Goal: Information Seeking & Learning: Learn about a topic

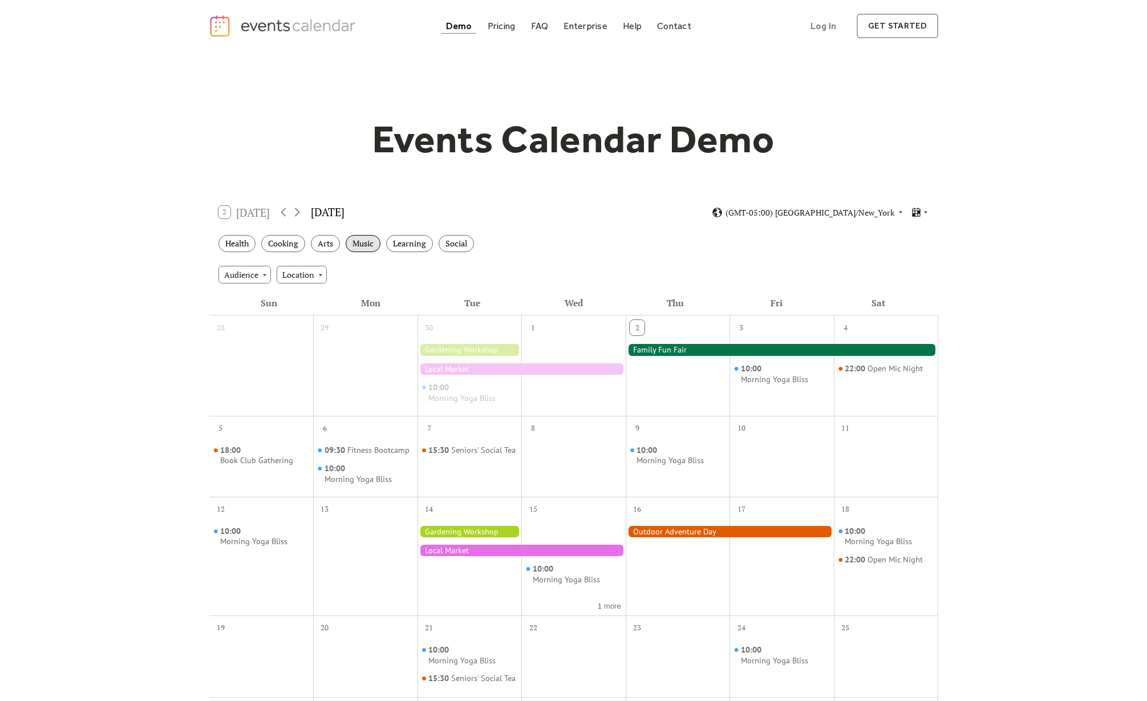
click at [363, 249] on div "Music" at bounding box center [363, 244] width 35 height 18
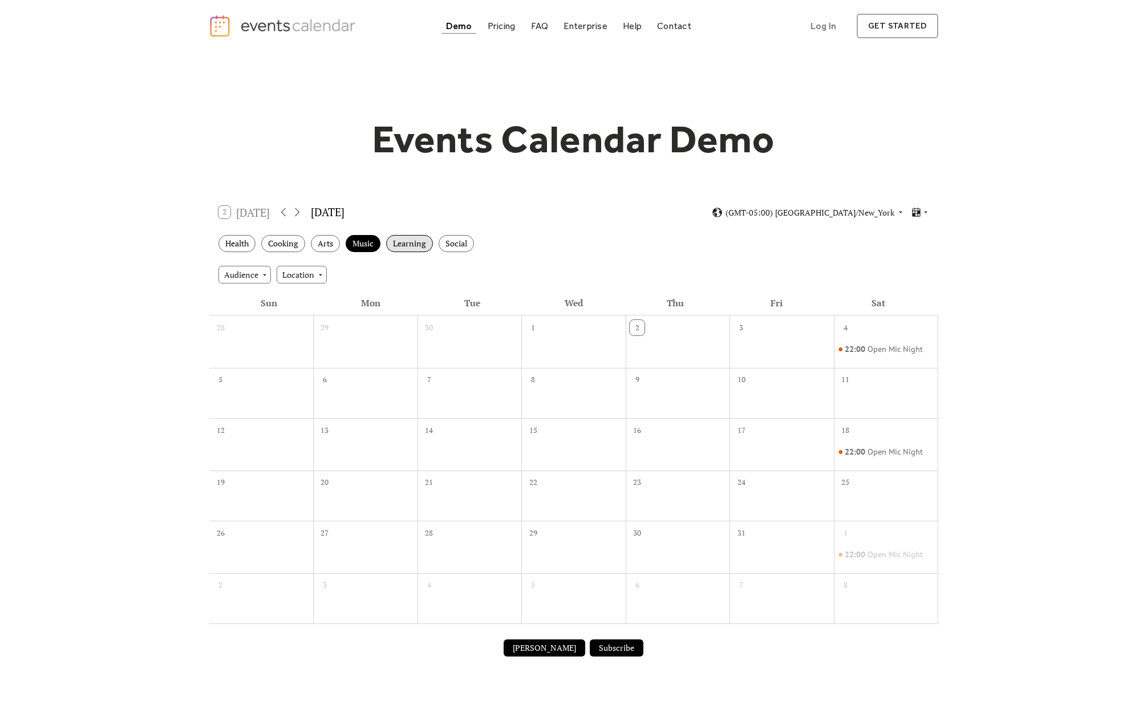
click at [401, 243] on div "Learning" at bounding box center [409, 244] width 47 height 18
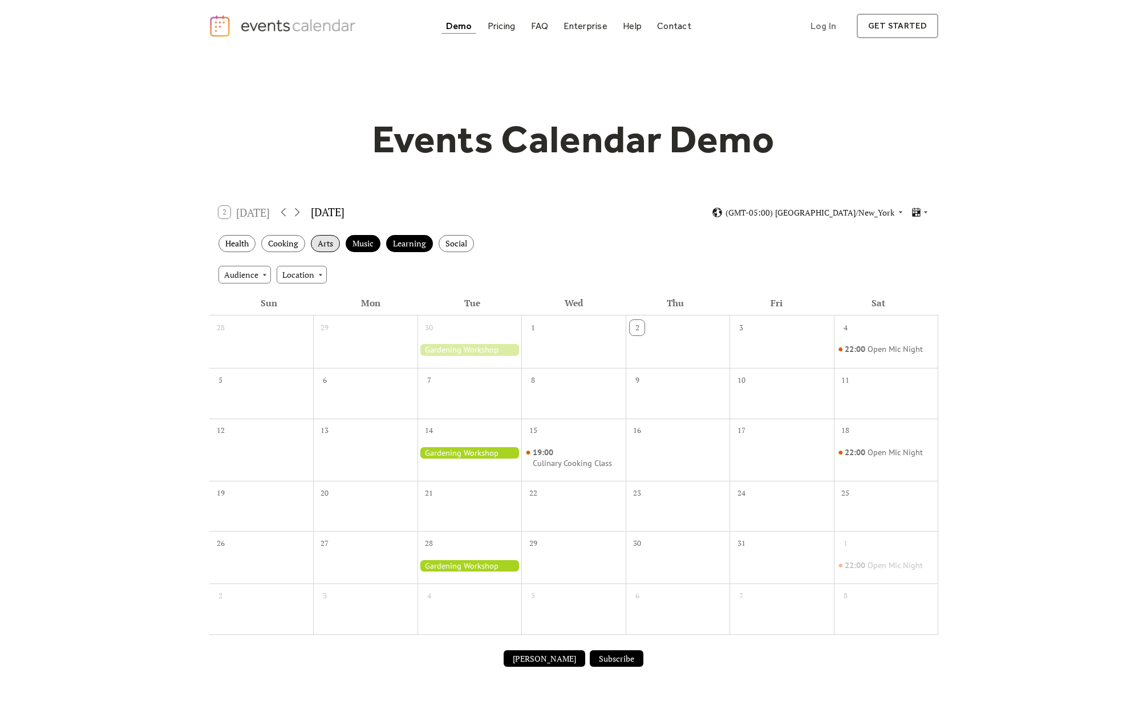
click at [328, 239] on div "Arts" at bounding box center [325, 244] width 29 height 18
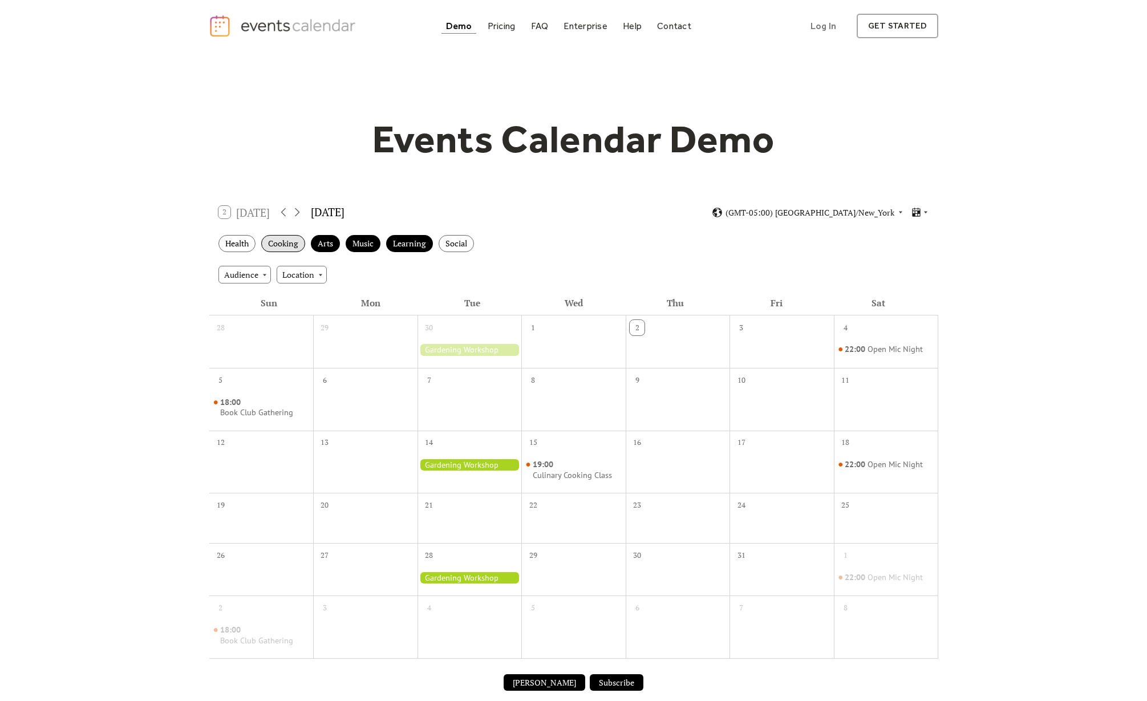
click at [295, 242] on div "Cooking" at bounding box center [283, 244] width 44 height 18
click at [250, 242] on div "Health" at bounding box center [236, 244] width 37 height 18
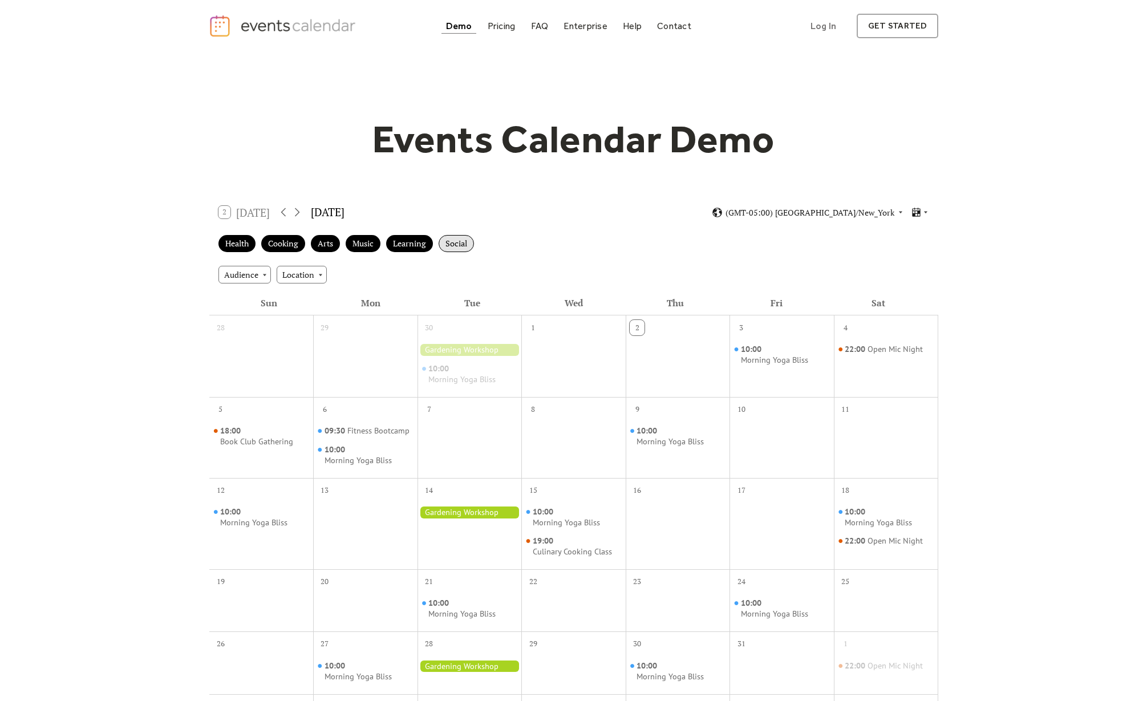
click at [460, 250] on div "Social" at bounding box center [456, 244] width 35 height 18
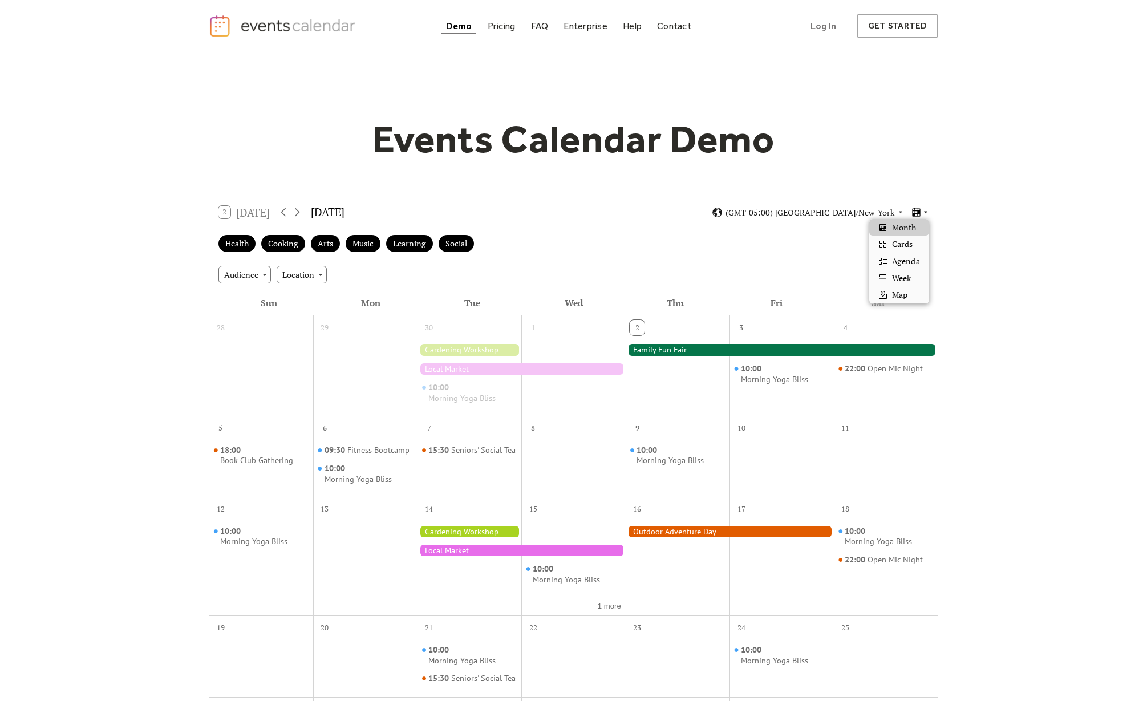
click at [922, 213] on icon at bounding box center [925, 212] width 7 height 7
click at [907, 243] on span "Cards" at bounding box center [902, 244] width 21 height 13
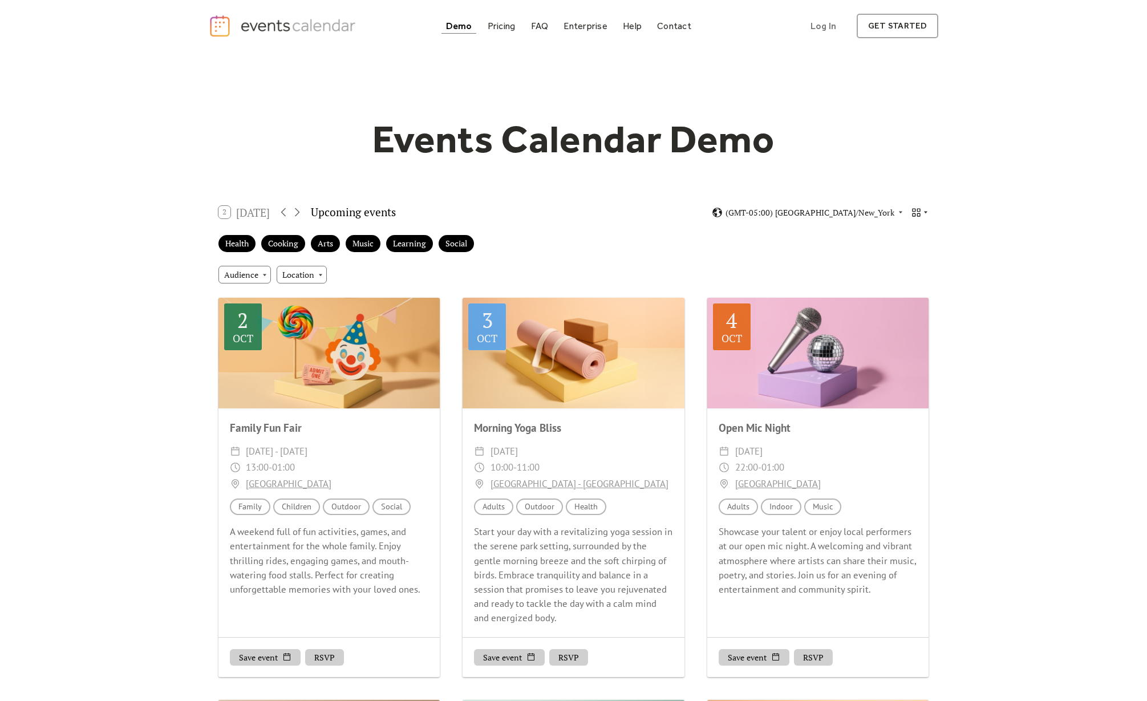
click at [923, 209] on icon at bounding box center [925, 212] width 7 height 7
click at [900, 258] on span "Agenda" at bounding box center [905, 261] width 27 height 13
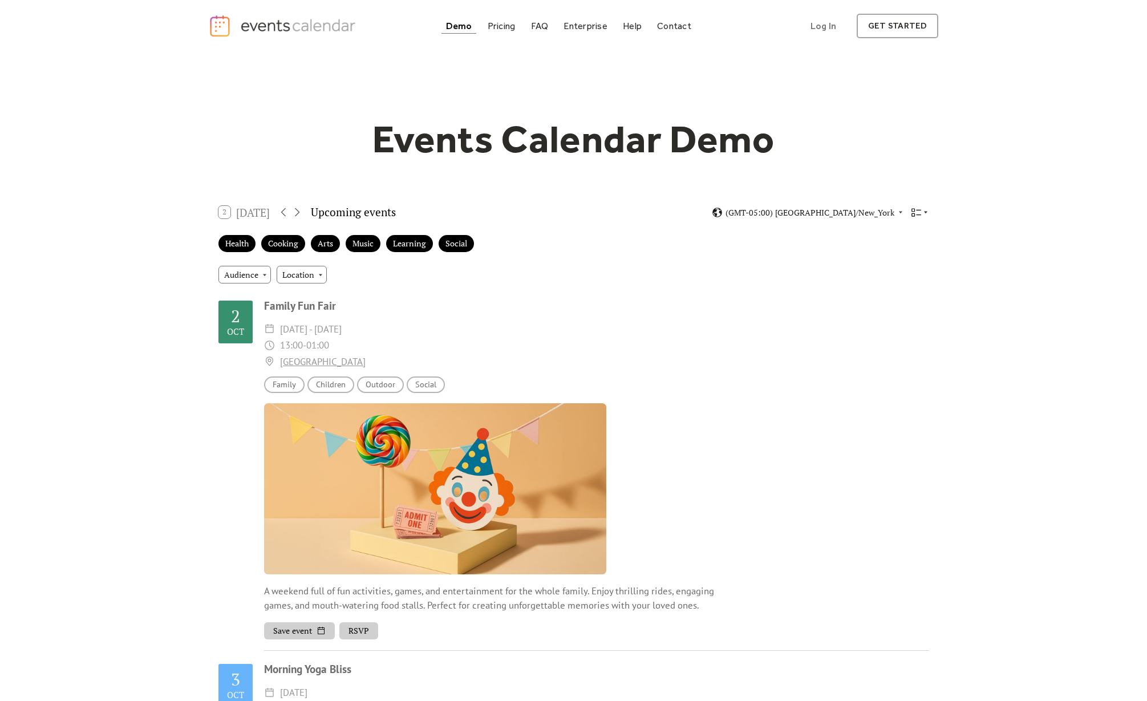
click at [915, 215] on icon at bounding box center [916, 212] width 11 height 11
click at [900, 280] on span "Week" at bounding box center [901, 278] width 19 height 13
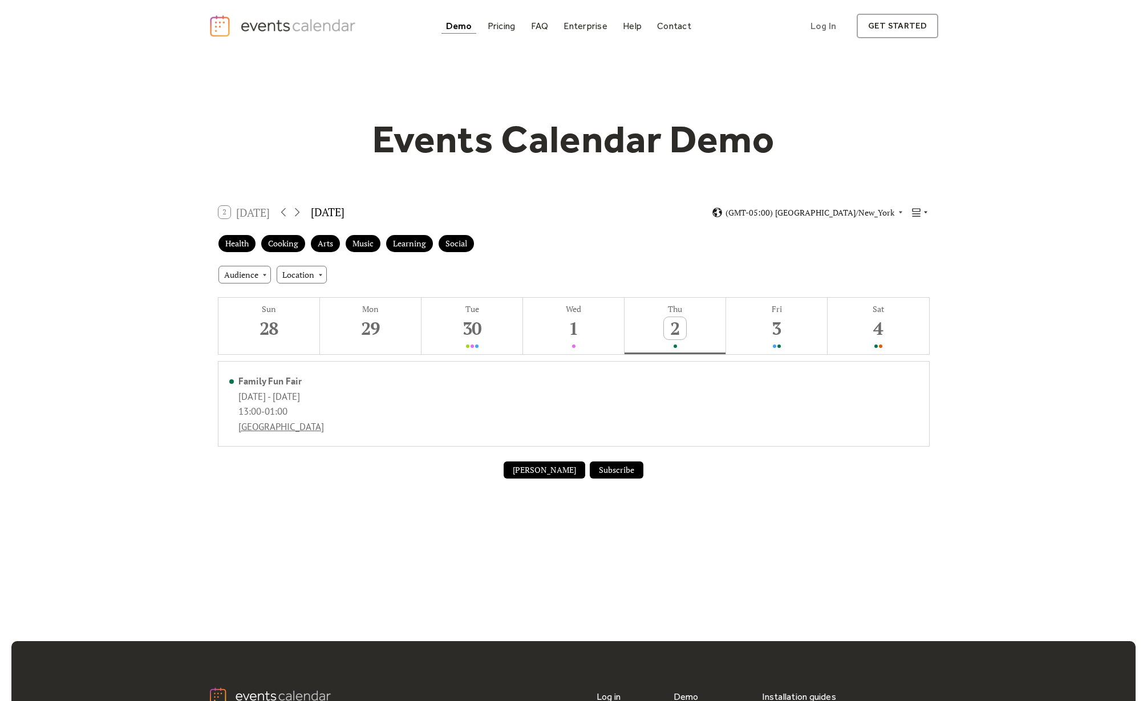
click at [917, 210] on icon at bounding box center [916, 212] width 11 height 11
click at [914, 290] on div "Map" at bounding box center [898, 294] width 59 height 17
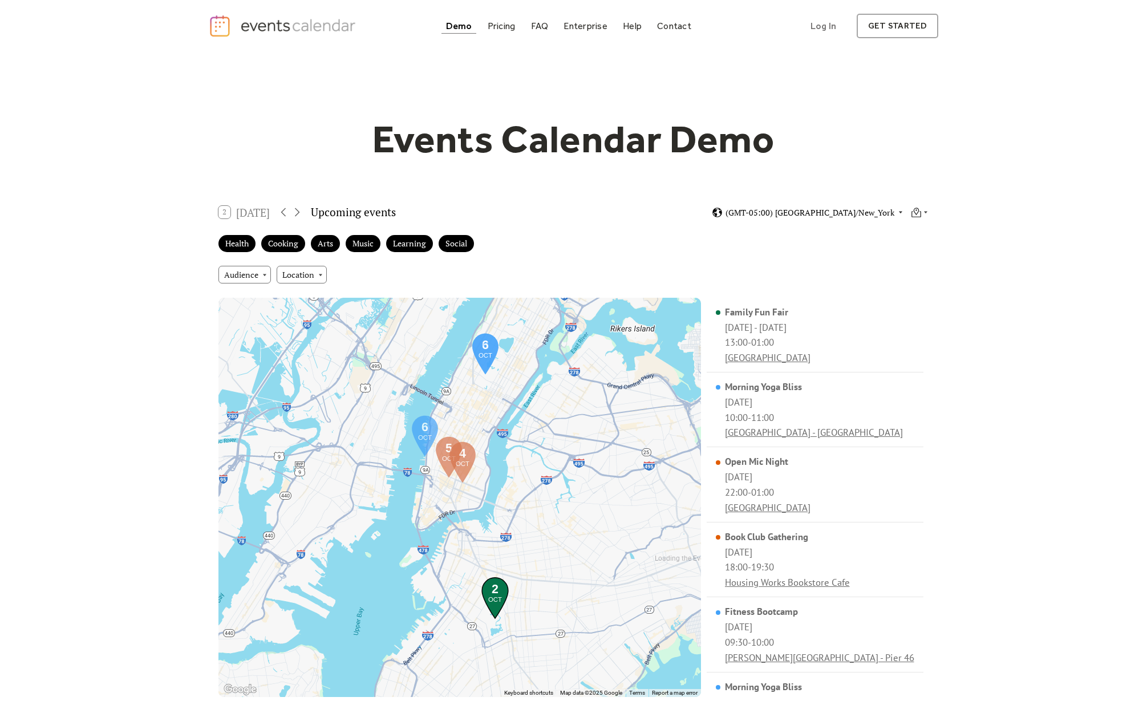
click at [830, 214] on span "(GMT-05:00) [GEOGRAPHIC_DATA]/New_York" at bounding box center [809, 213] width 169 height 8
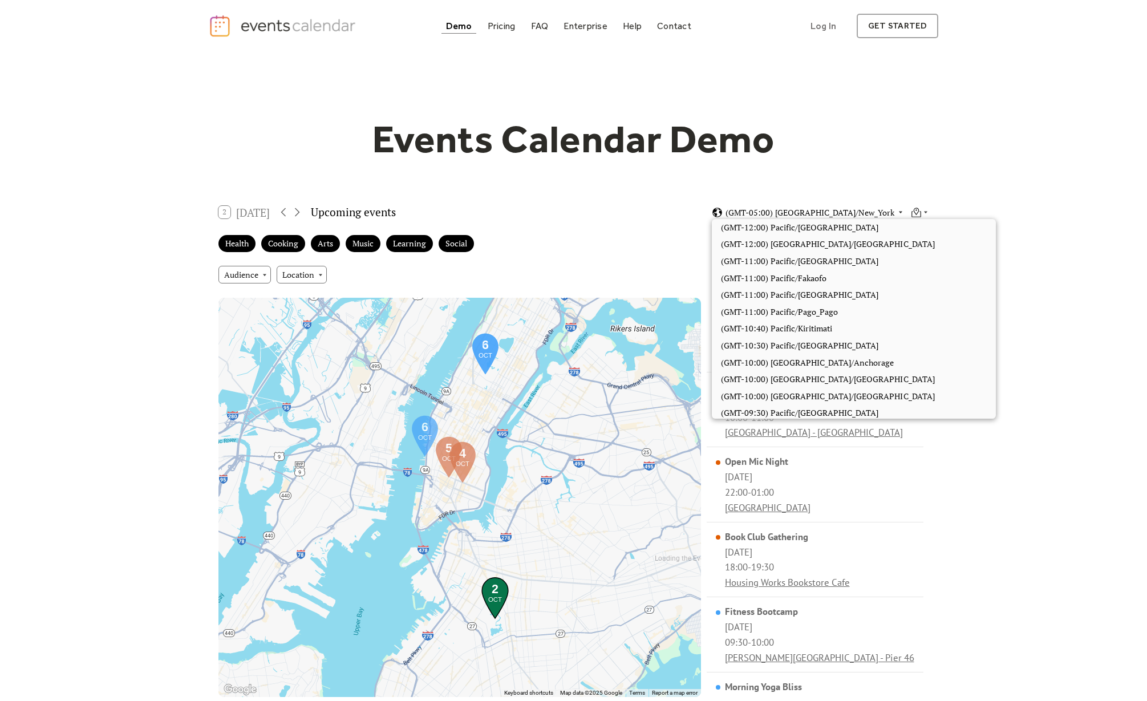
scroll to position [760, 0]
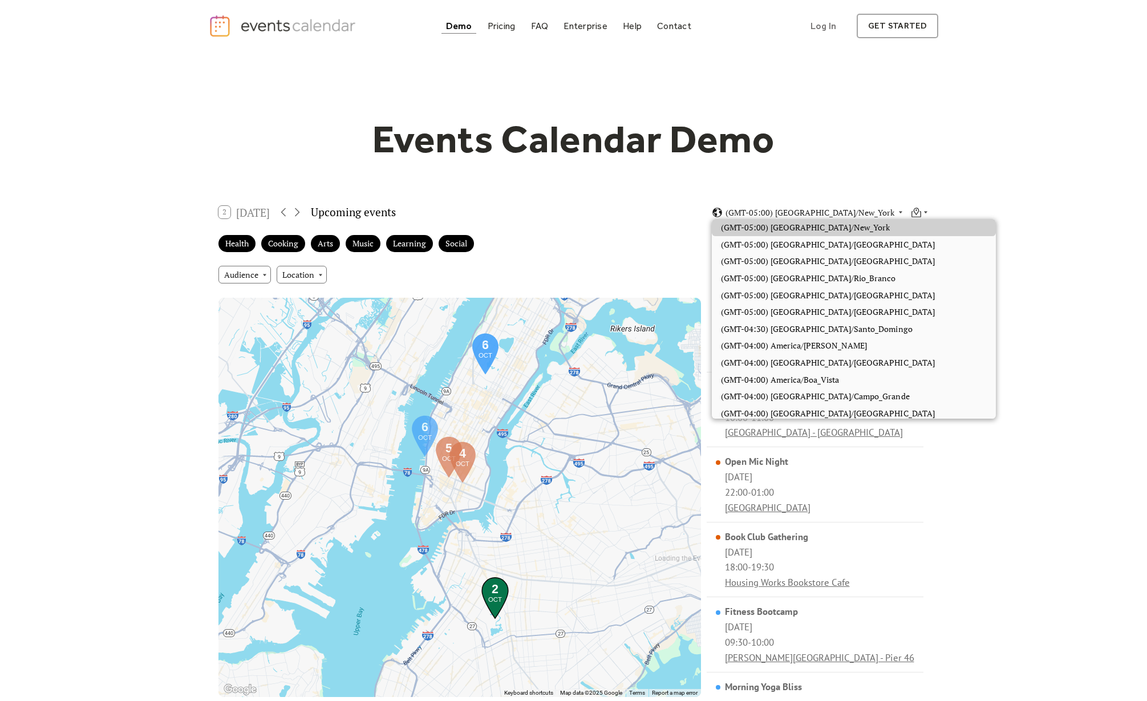
click at [984, 283] on div "Events Calendar Demo Loading the Events Calendar..." at bounding box center [573, 425] width 1147 height 747
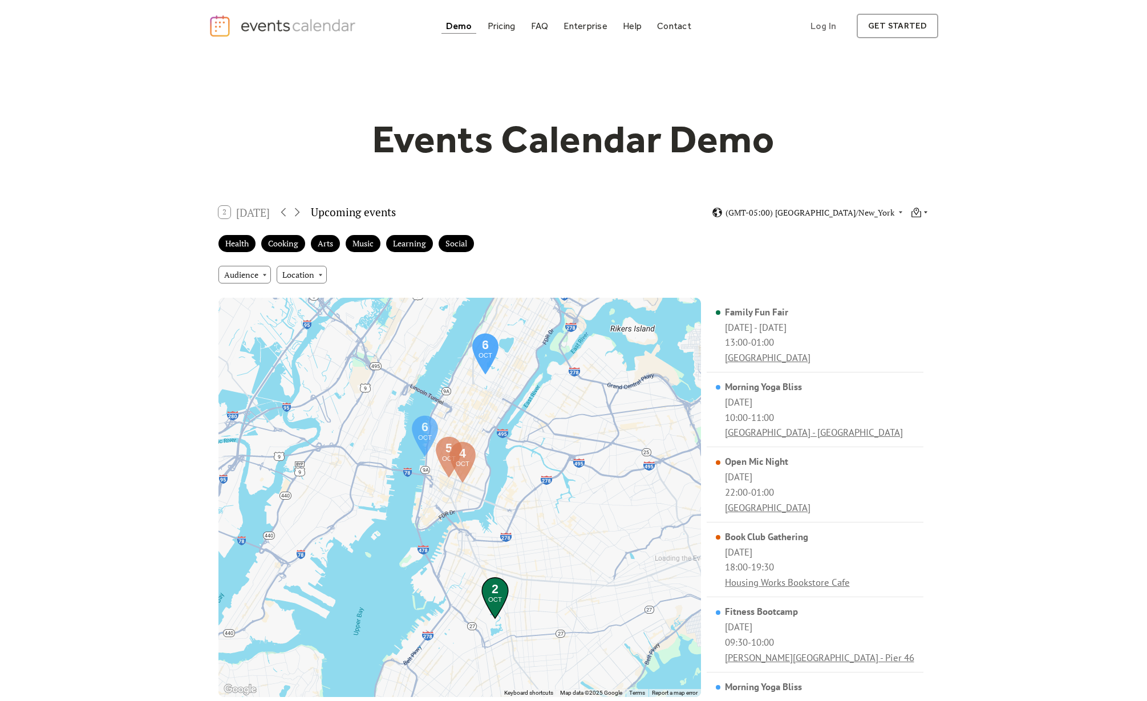
click at [921, 214] on div at bounding box center [920, 212] width 18 height 11
click at [900, 233] on div "Month" at bounding box center [898, 227] width 59 height 17
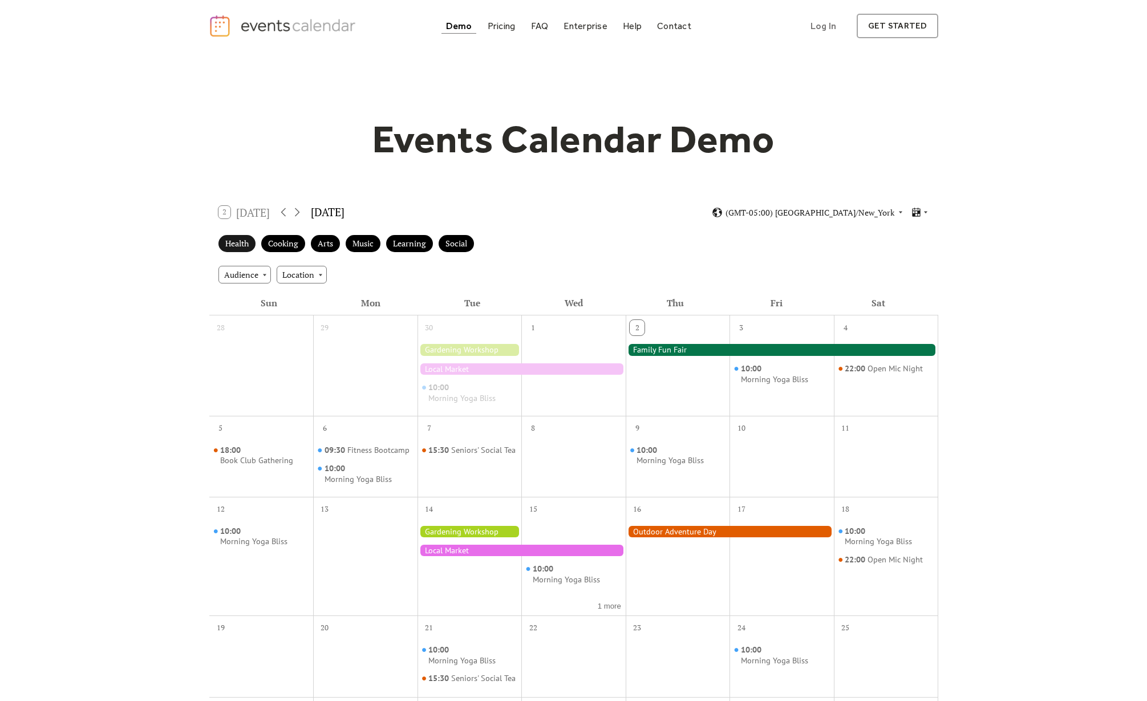
click at [232, 240] on div "Health" at bounding box center [236, 244] width 37 height 18
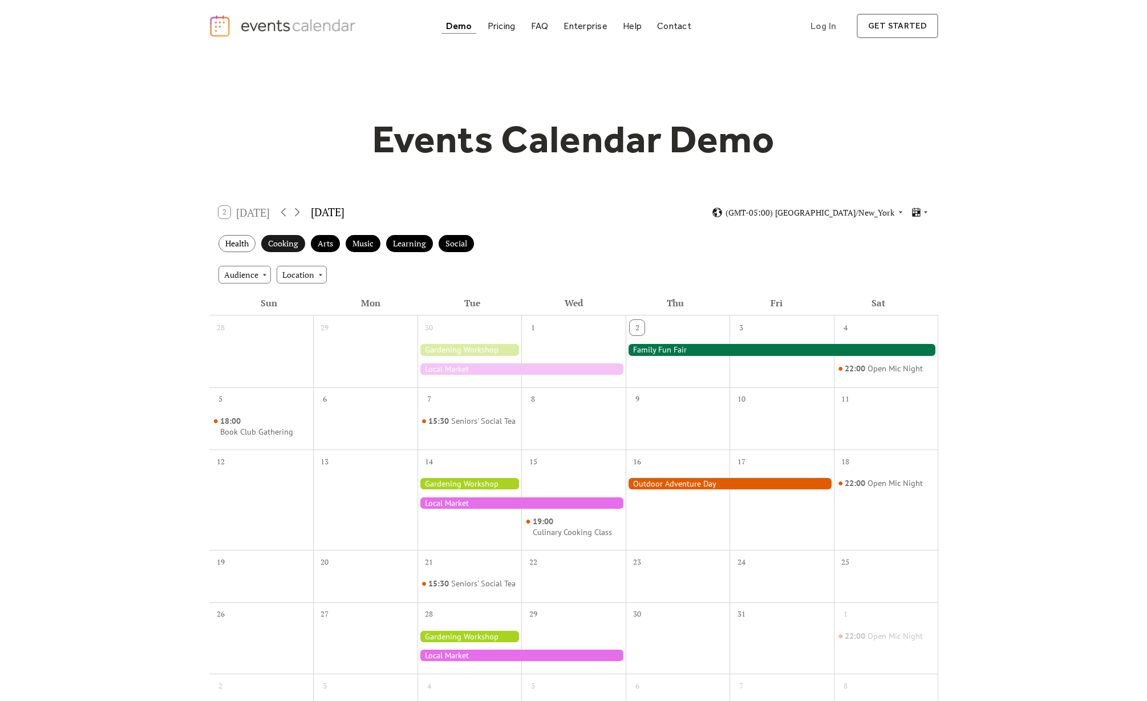
click at [275, 238] on div "Cooking" at bounding box center [283, 244] width 44 height 18
click at [331, 241] on div "Arts" at bounding box center [325, 244] width 29 height 18
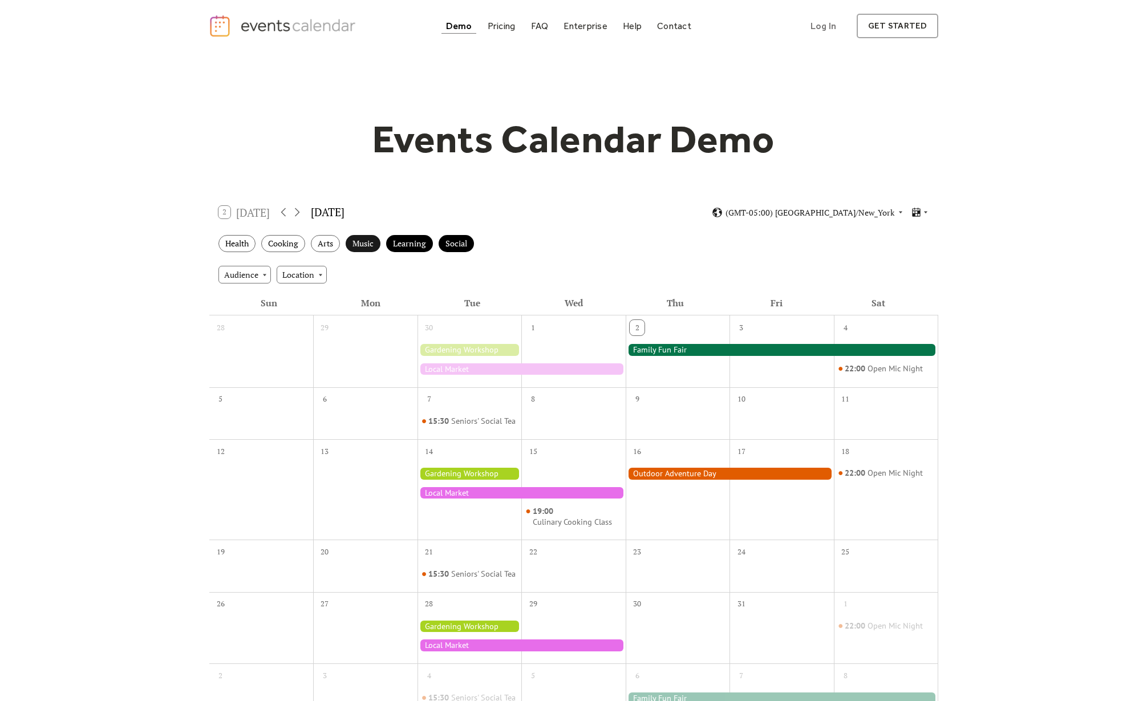
drag, startPoint x: 355, startPoint y: 242, endPoint x: 369, endPoint y: 245, distance: 13.9
click at [355, 242] on div "Music" at bounding box center [363, 244] width 35 height 18
click at [395, 246] on div "Learning" at bounding box center [409, 244] width 47 height 18
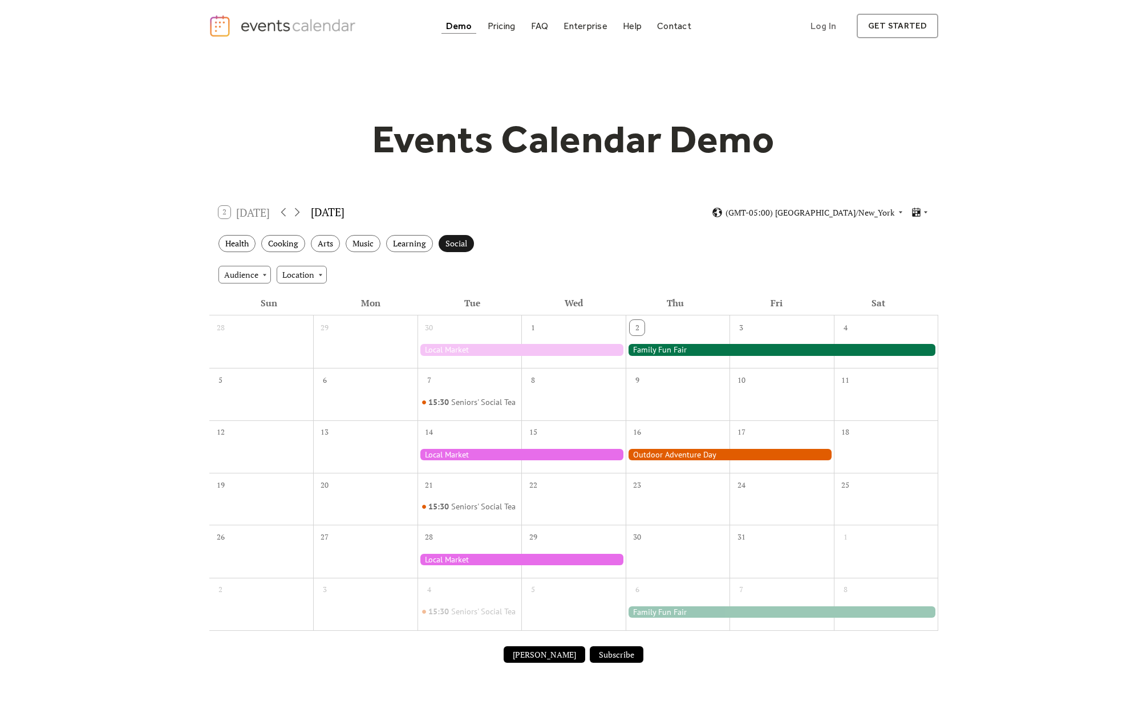
click at [454, 245] on div "Social" at bounding box center [456, 244] width 35 height 18
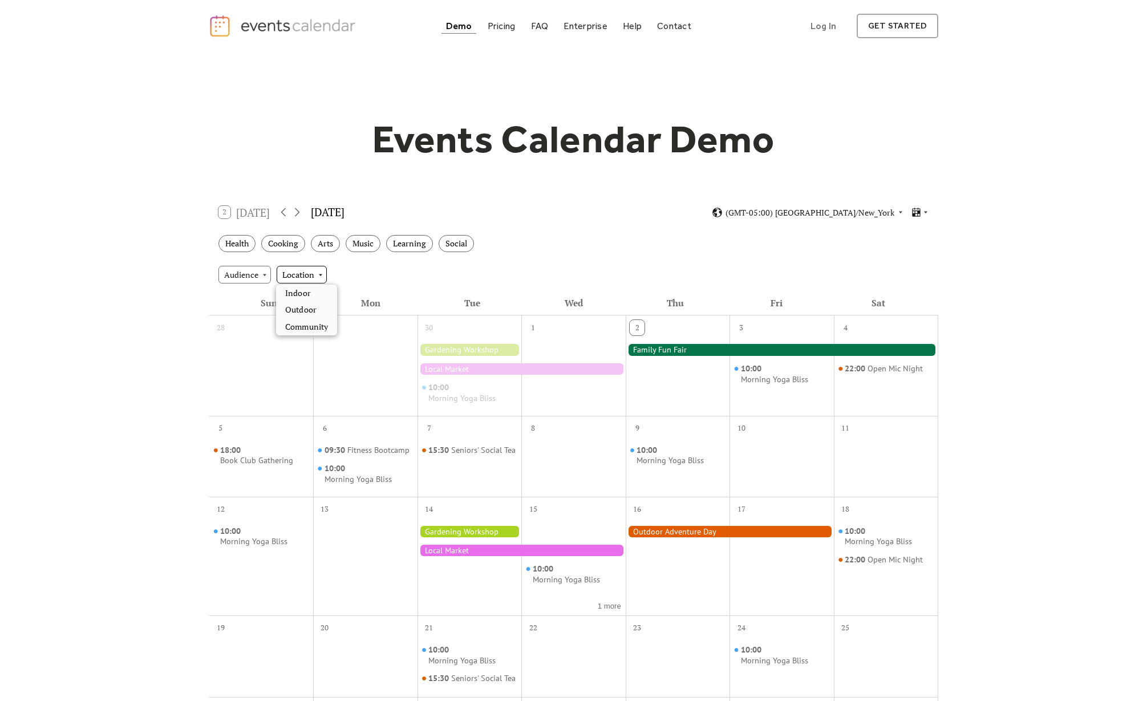
click at [301, 270] on div "Location" at bounding box center [302, 274] width 50 height 17
click at [293, 308] on span "Outdoor" at bounding box center [300, 309] width 31 height 13
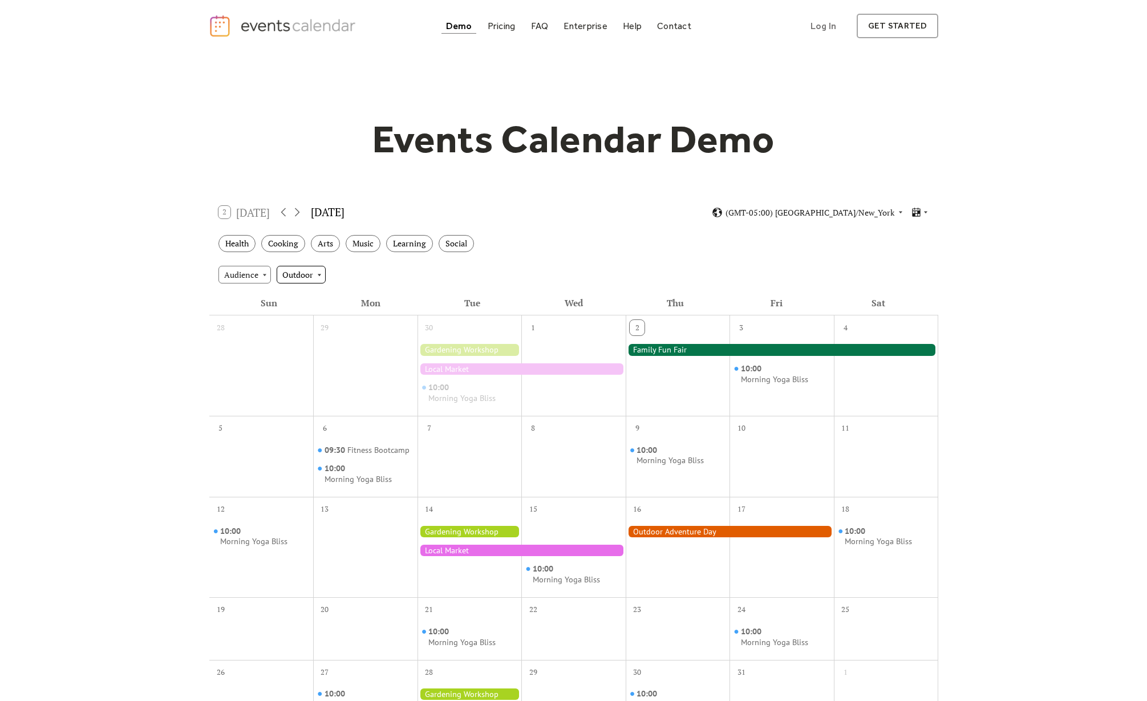
click at [310, 281] on div "Outdoor" at bounding box center [301, 274] width 49 height 17
click at [307, 311] on span "Indoor" at bounding box center [297, 309] width 25 height 13
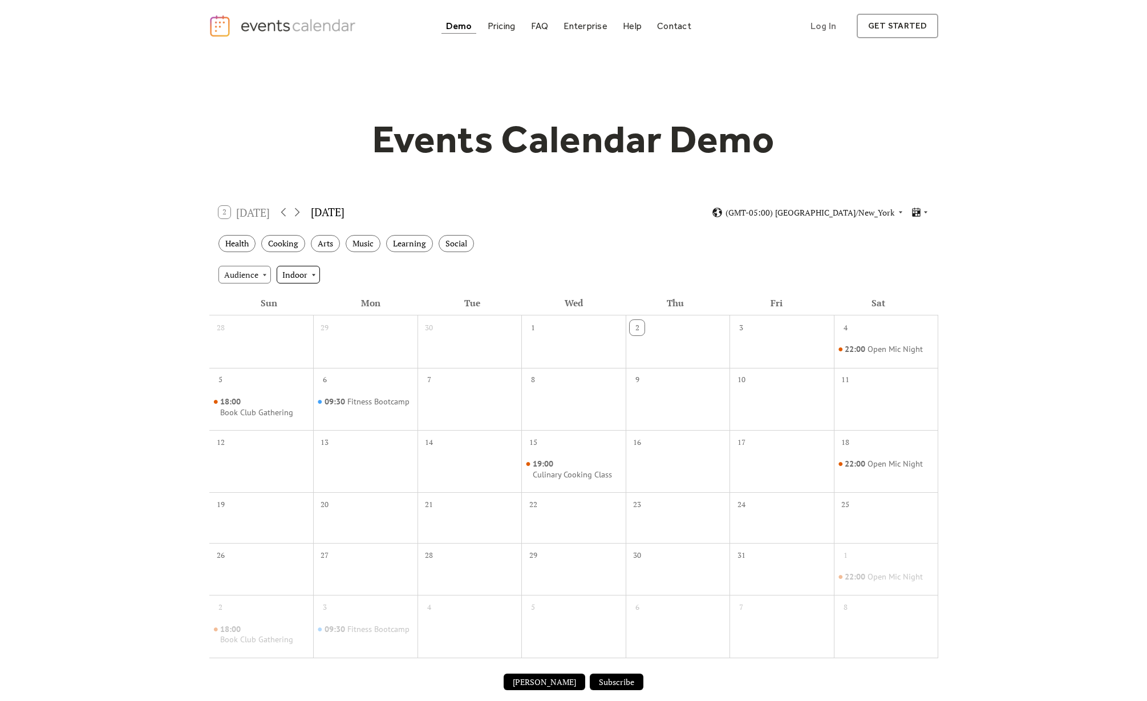
click at [302, 273] on div "Indoor" at bounding box center [298, 274] width 43 height 17
click at [350, 275] on div "Audience Indoor" at bounding box center [573, 274] width 729 height 31
